Goal: Complete application form: Complete application form

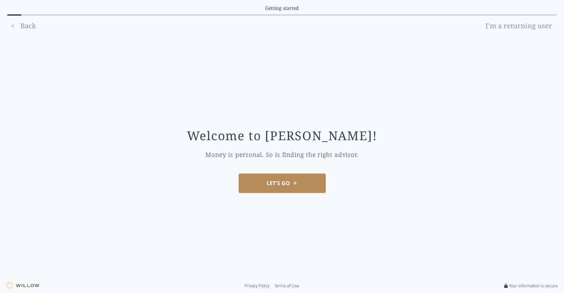
click at [275, 190] on button "LET'S GO" at bounding box center [282, 182] width 87 height 19
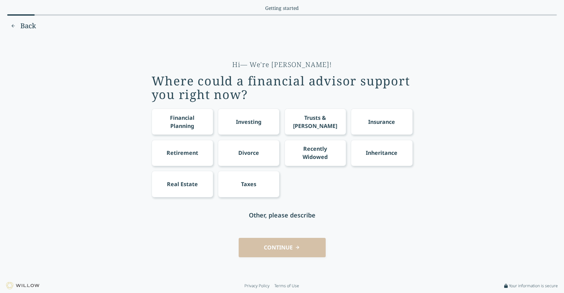
click at [293, 283] on link "Terms of Use" at bounding box center [286, 285] width 25 height 5
click at [306, 120] on div "Trusts & [PERSON_NAME]" at bounding box center [315, 121] width 49 height 16
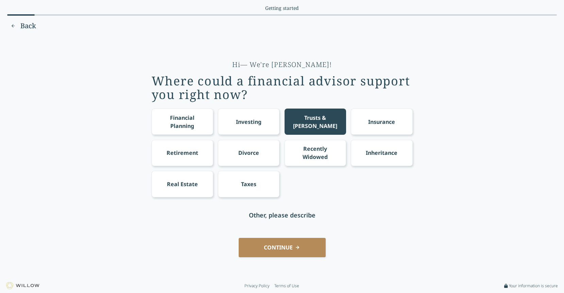
click at [296, 244] on button "CONTINUE" at bounding box center [282, 247] width 87 height 19
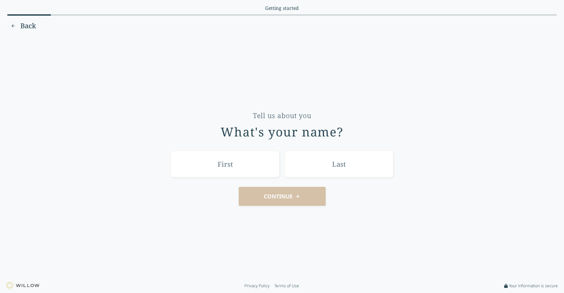
click at [282, 204] on div "CONTINUE" at bounding box center [282, 196] width 545 height 19
drag, startPoint x: 282, startPoint y: 201, endPoint x: 270, endPoint y: 126, distance: 76.3
click at [282, 200] on div "CONTINUE" at bounding box center [282, 196] width 545 height 19
click at [268, 125] on div "What's your name?" at bounding box center [282, 132] width 123 height 14
click at [12, 27] on button "Back" at bounding box center [23, 25] width 32 height 11
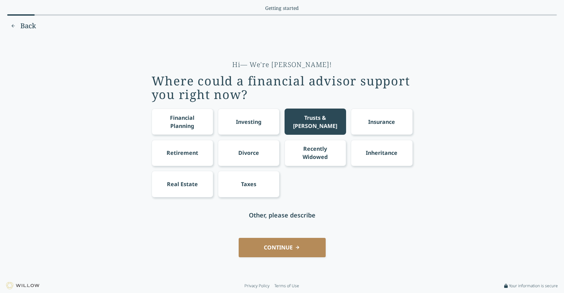
click at [12, 27] on button "Back" at bounding box center [23, 25] width 32 height 11
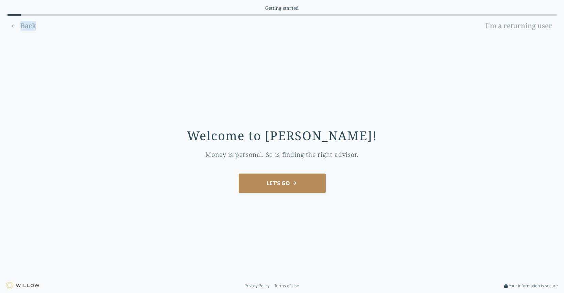
click at [12, 27] on div "Back I'm a returning user" at bounding box center [281, 25] width 549 height 11
